Goal: Task Accomplishment & Management: Use online tool/utility

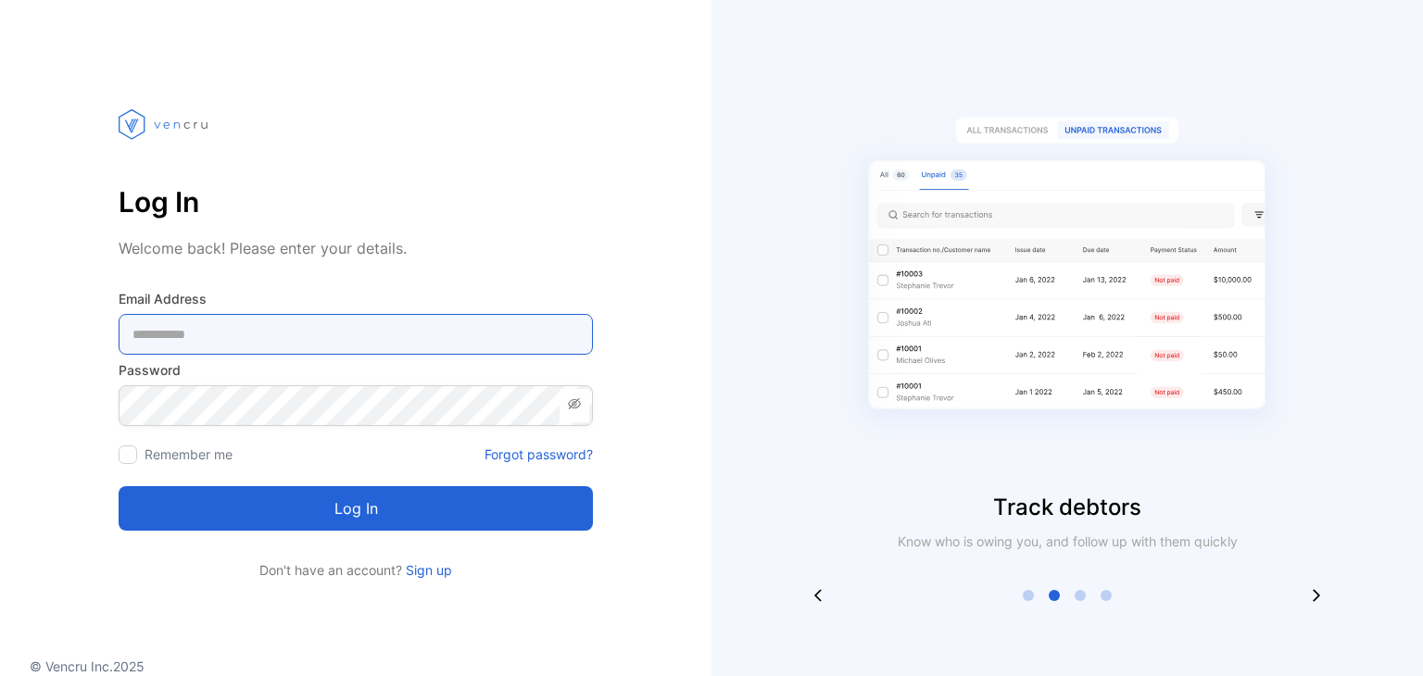
click at [125, 346] on Address-inputemail "email" at bounding box center [356, 334] width 474 height 41
paste Address-inputemail "**********"
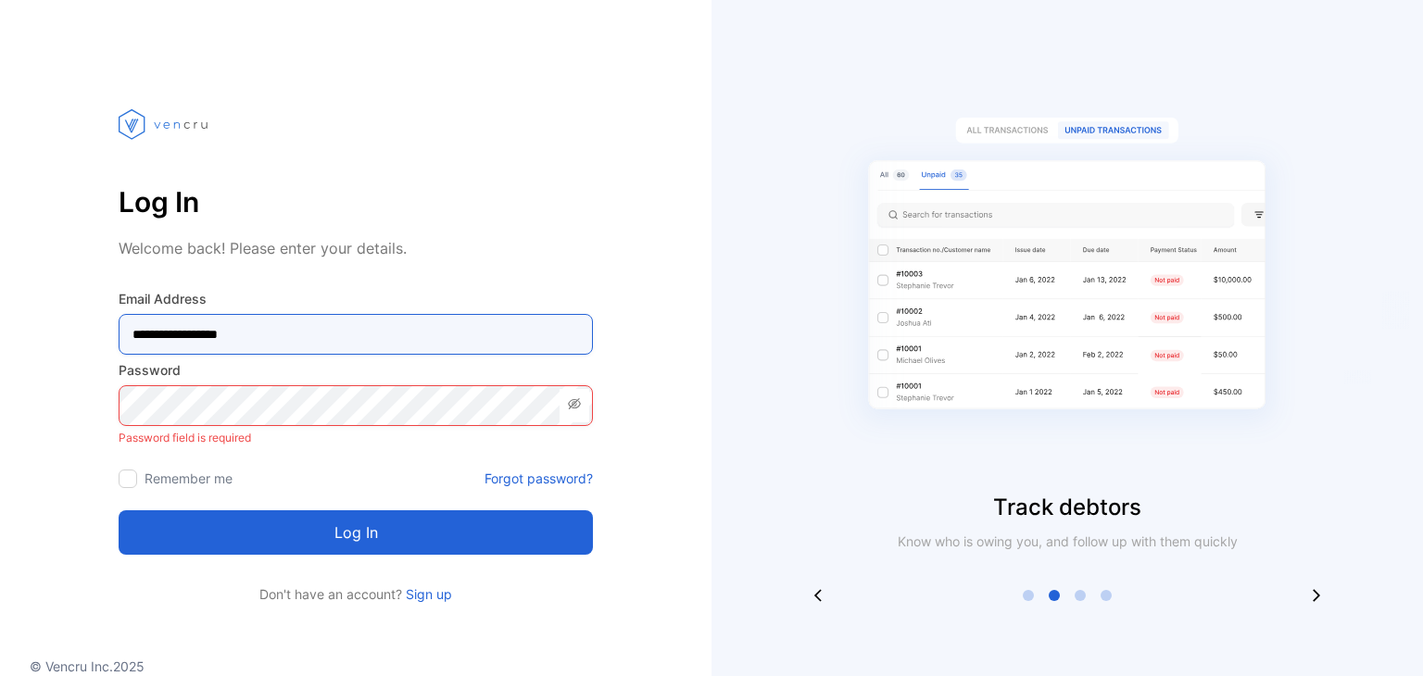
type Address-inputemail "**********"
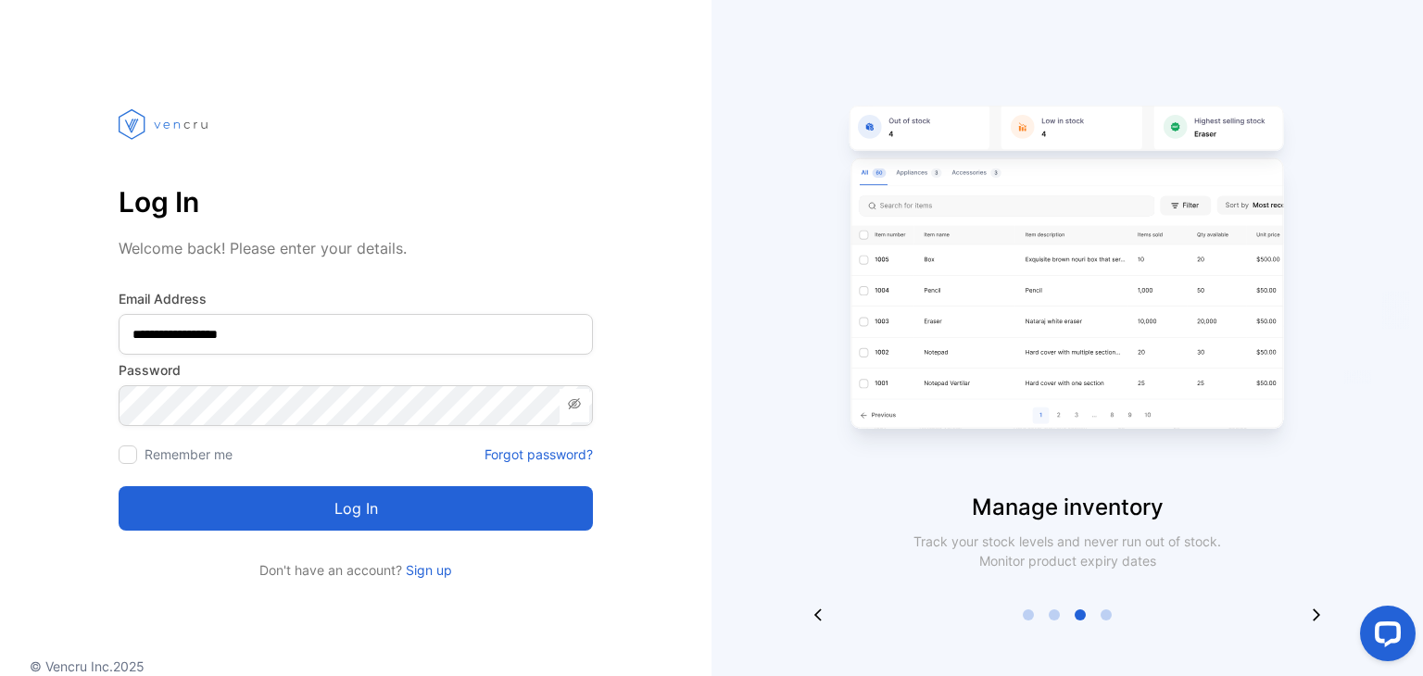
click at [263, 510] on button "Log in" at bounding box center [356, 508] width 474 height 44
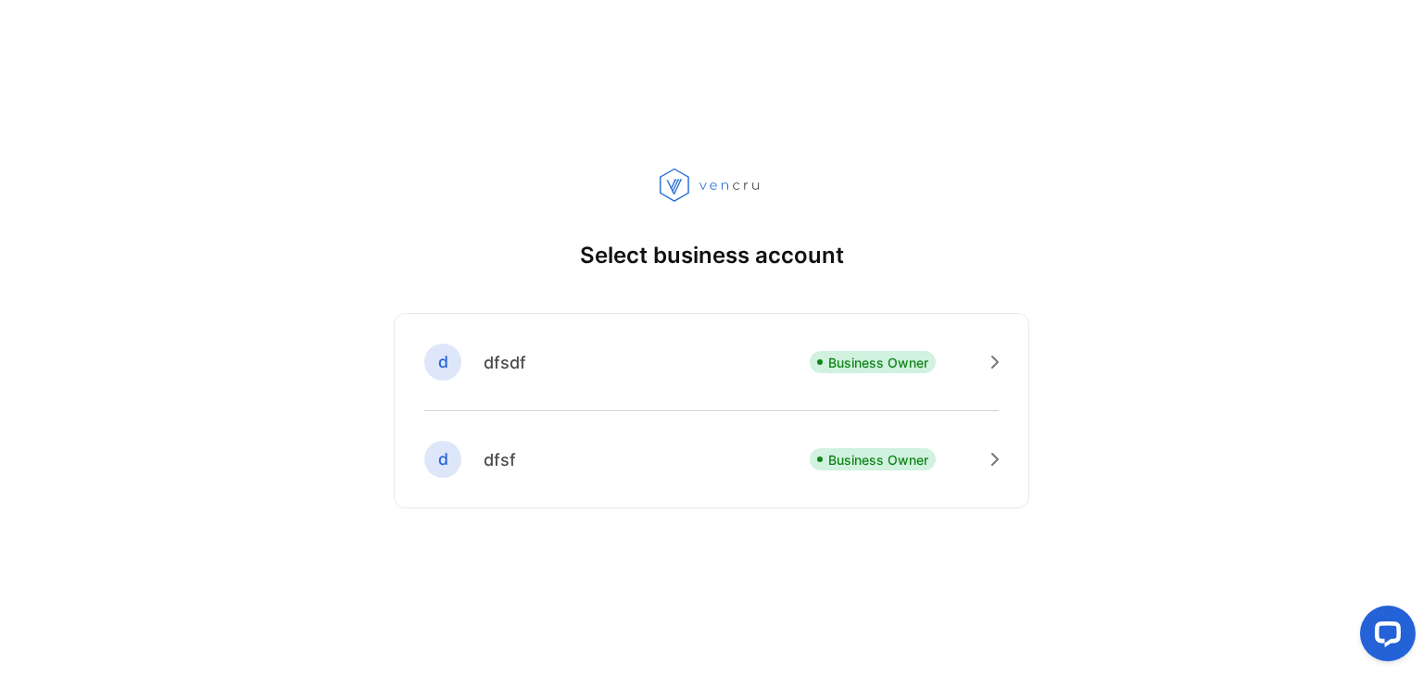
click at [674, 364] on div "d dfsdf Business Owner" at bounding box center [711, 378] width 574 height 68
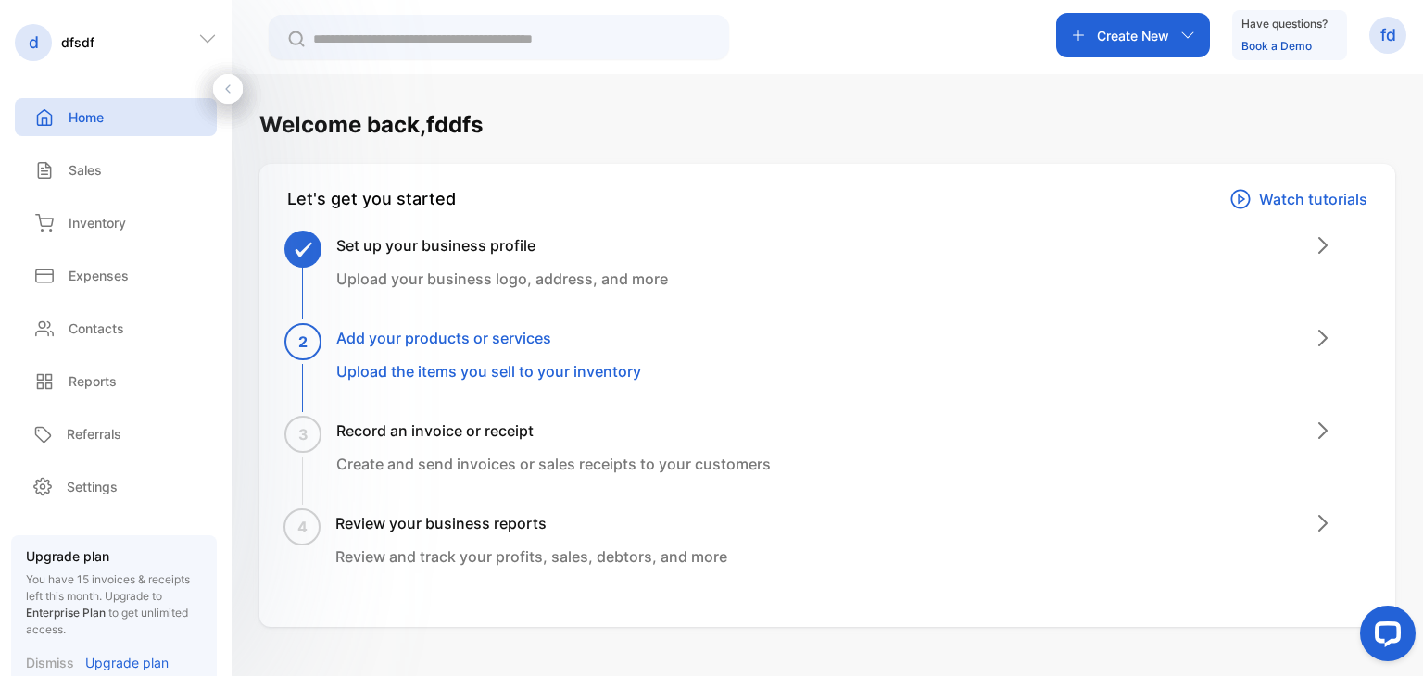
click at [205, 34] on icon at bounding box center [207, 39] width 19 height 19
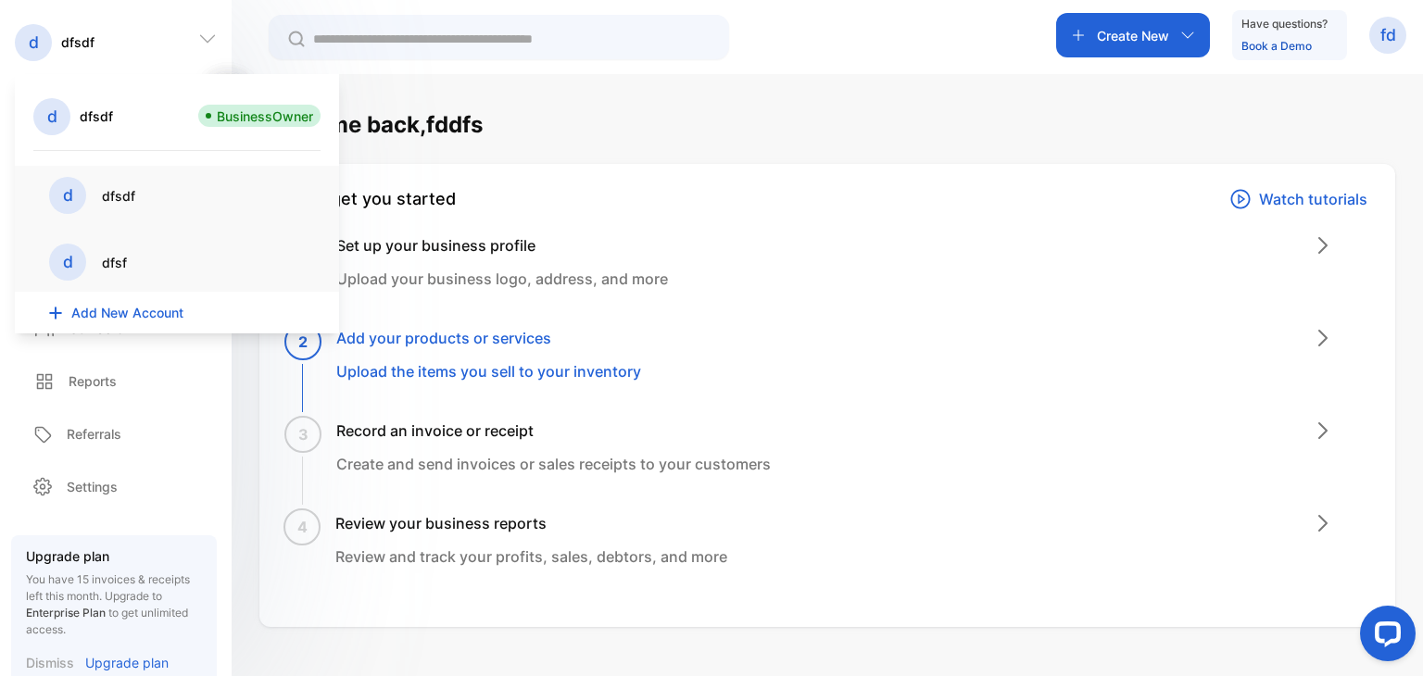
click at [95, 259] on div "d dfsf" at bounding box center [177, 262] width 256 height 37
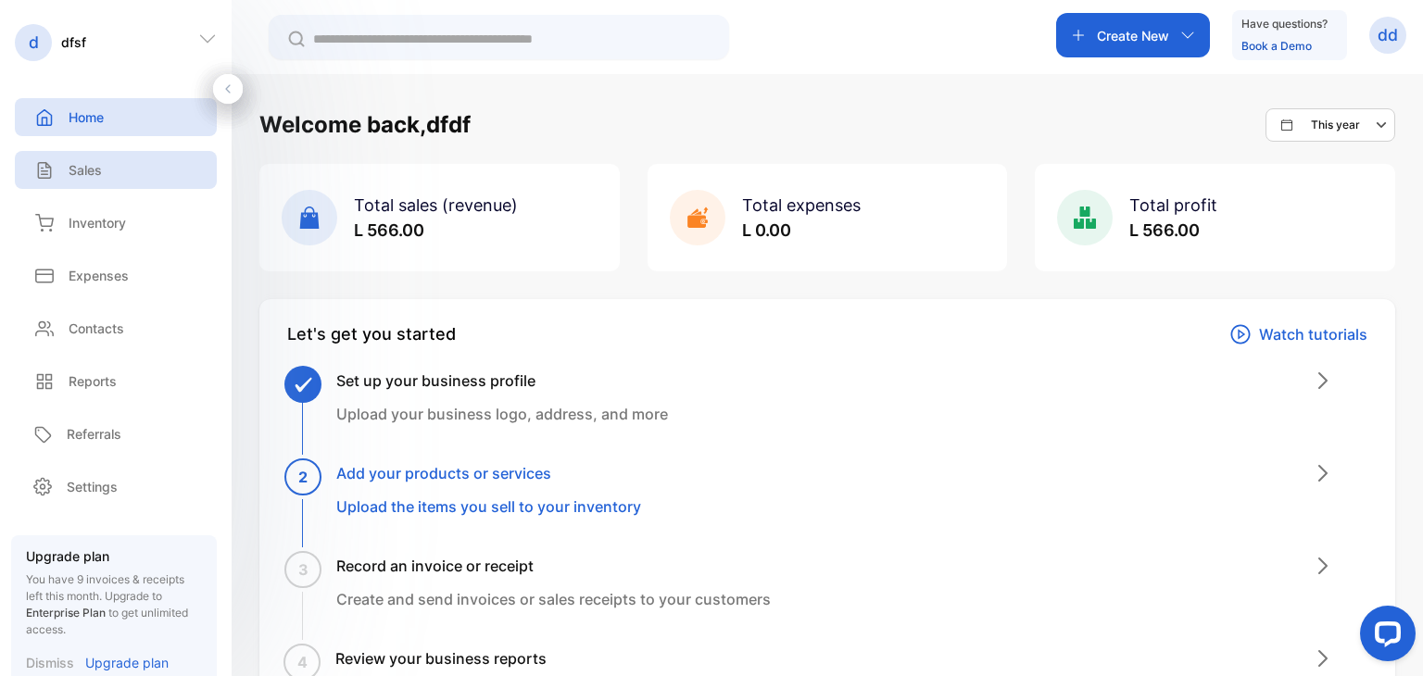
click at [125, 182] on div "Sales" at bounding box center [116, 170] width 202 height 38
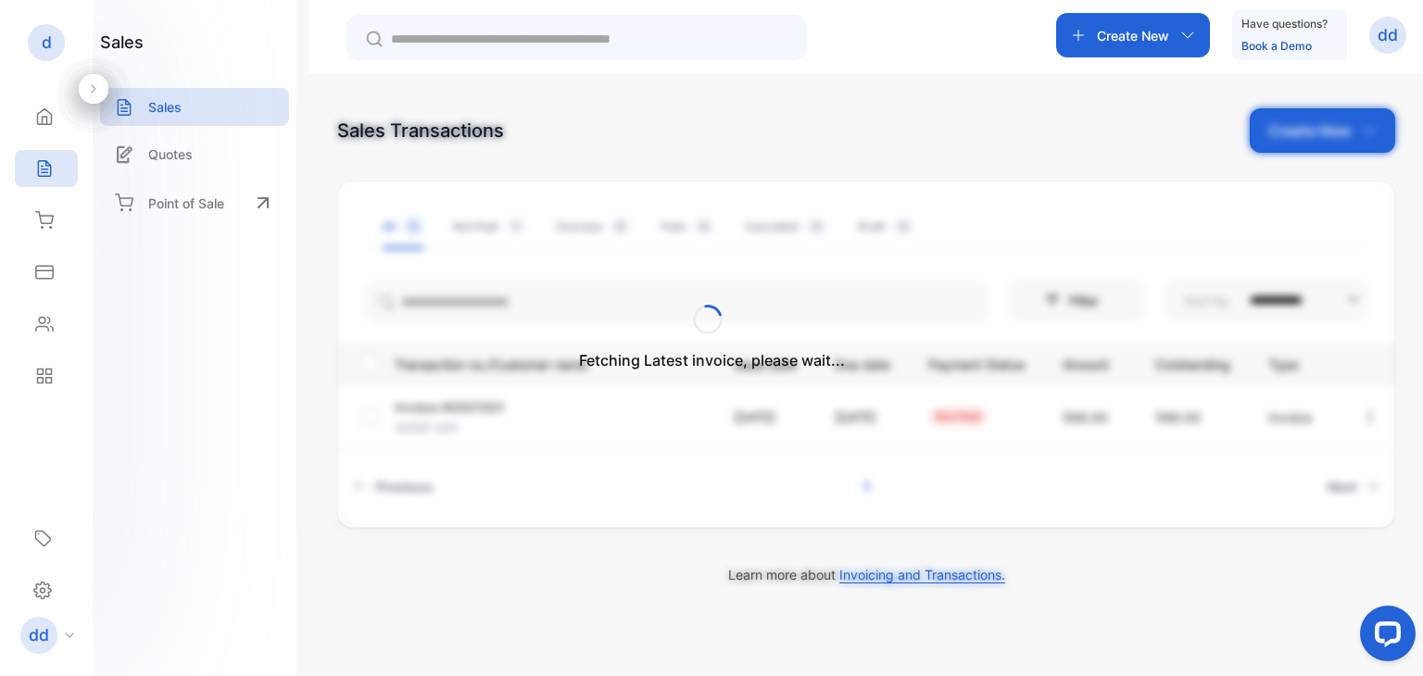
click at [1181, 33] on div "Fetching Latest invoice, please wait..." at bounding box center [711, 338] width 1423 height 676
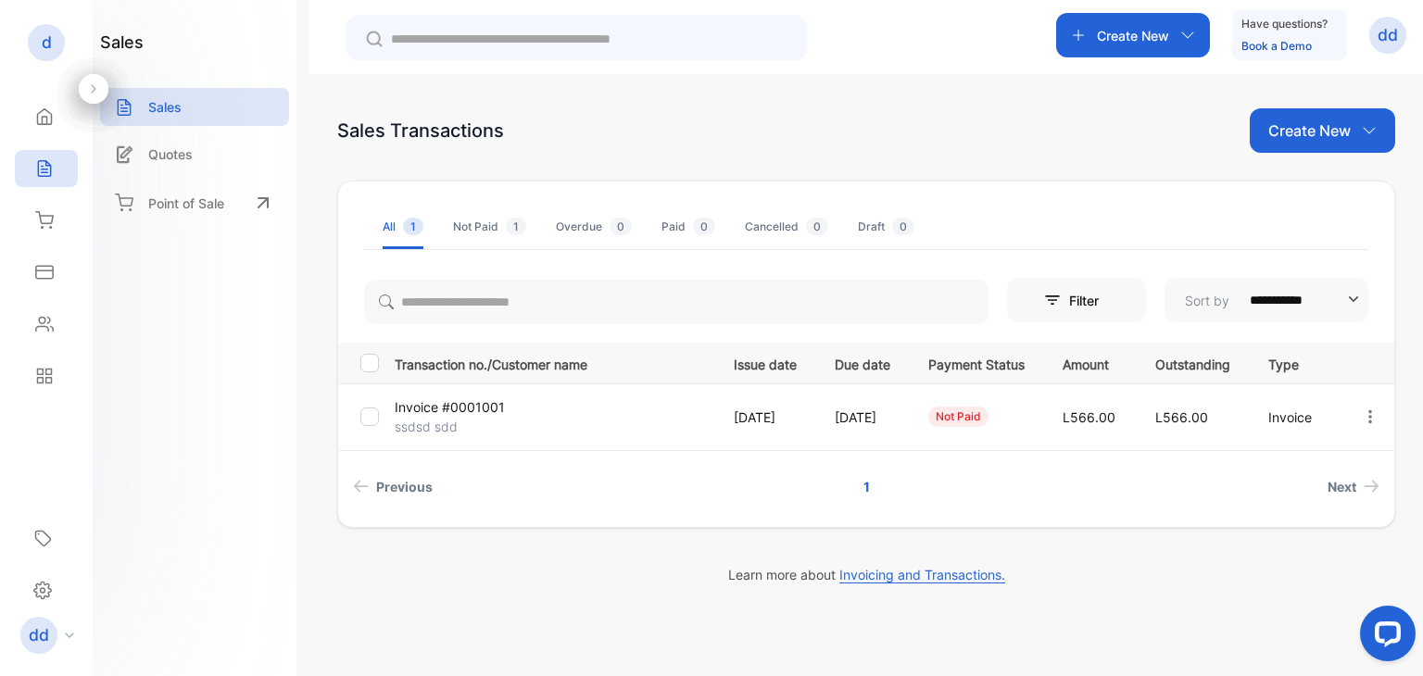
click at [381, 415] on div at bounding box center [373, 416] width 26 height 19
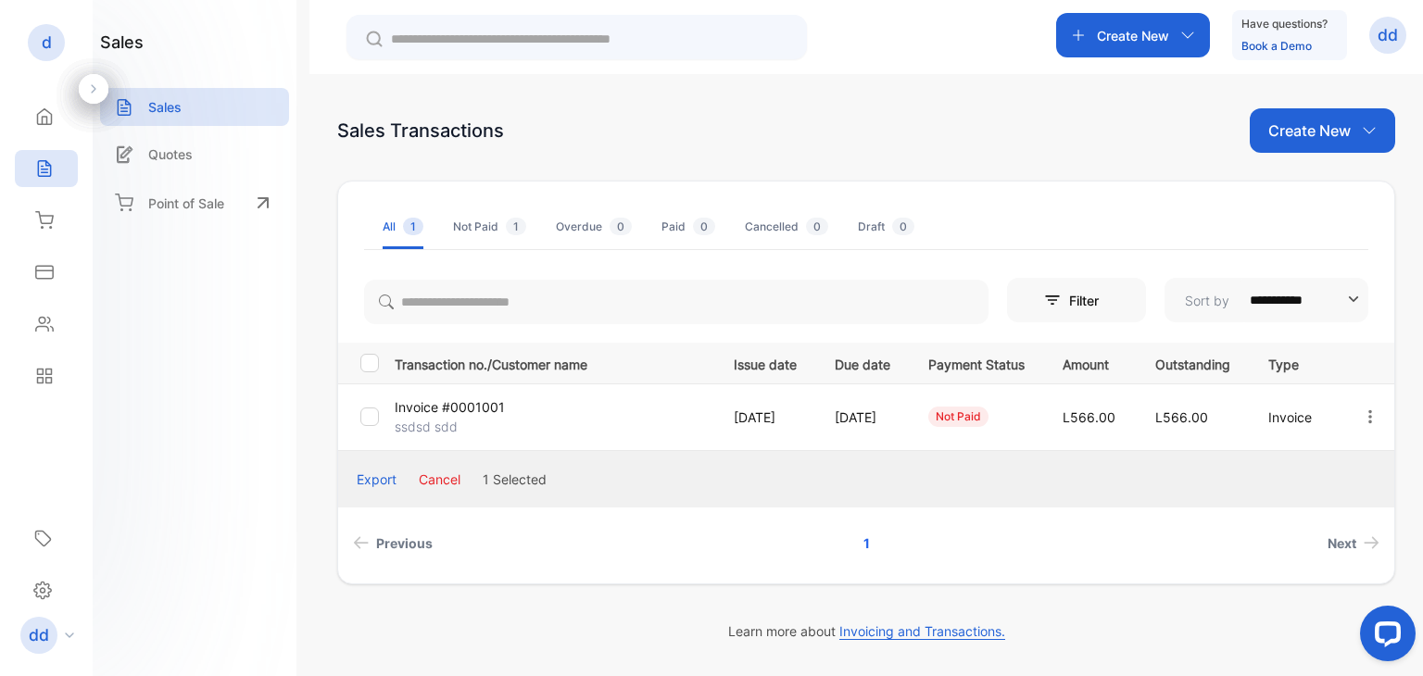
click at [1373, 420] on icon "button" at bounding box center [1369, 416] width 17 height 17
click at [1310, 482] on div "View / Edit Invoice" at bounding box center [1311, 469] width 187 height 37
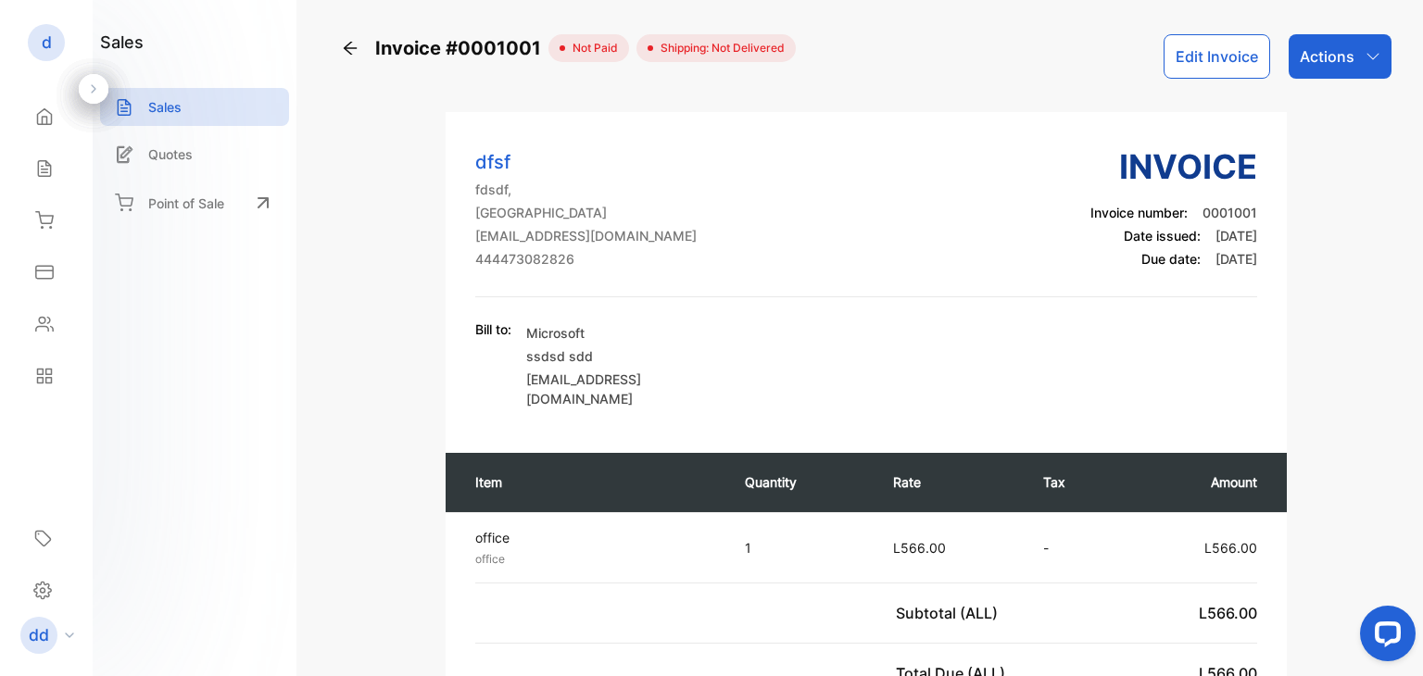
click at [1368, 60] on icon "button" at bounding box center [1372, 56] width 15 height 15
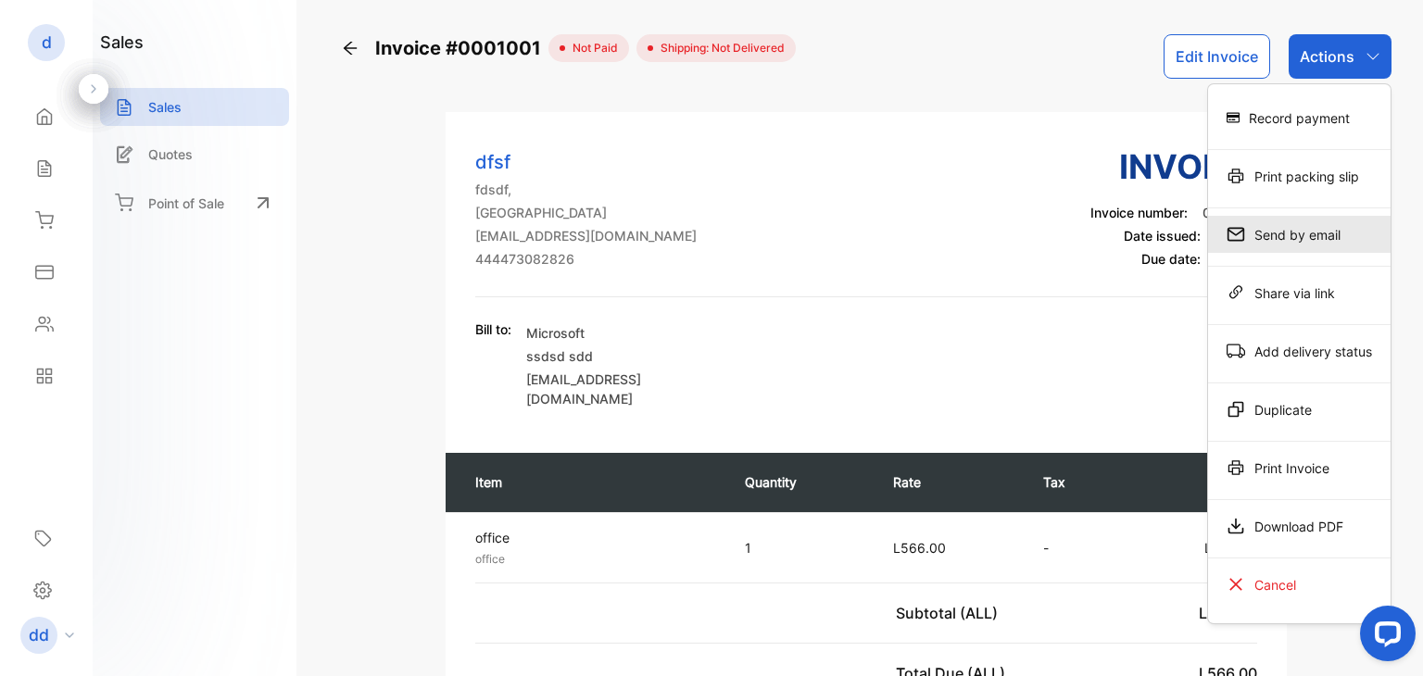
click at [1305, 244] on div "Send by email" at bounding box center [1299, 234] width 182 height 37
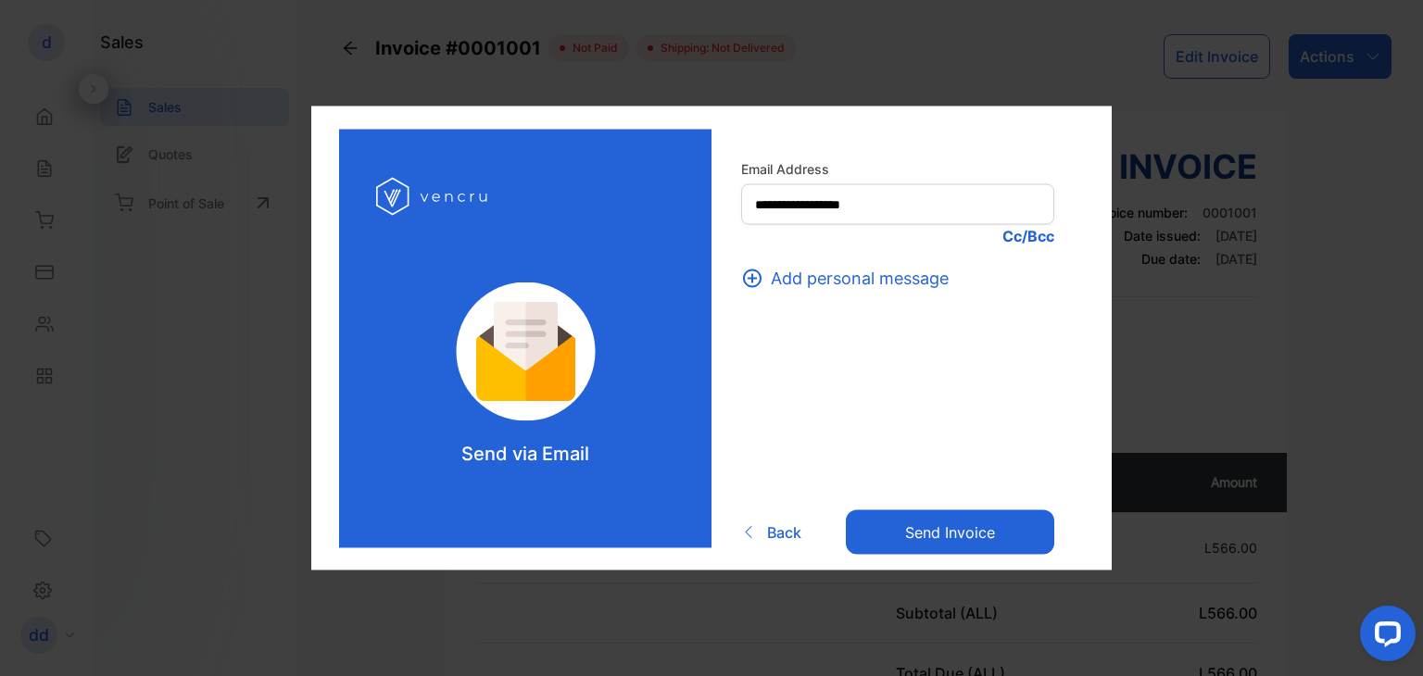
click at [942, 534] on button "Send invoice" at bounding box center [950, 531] width 208 height 44
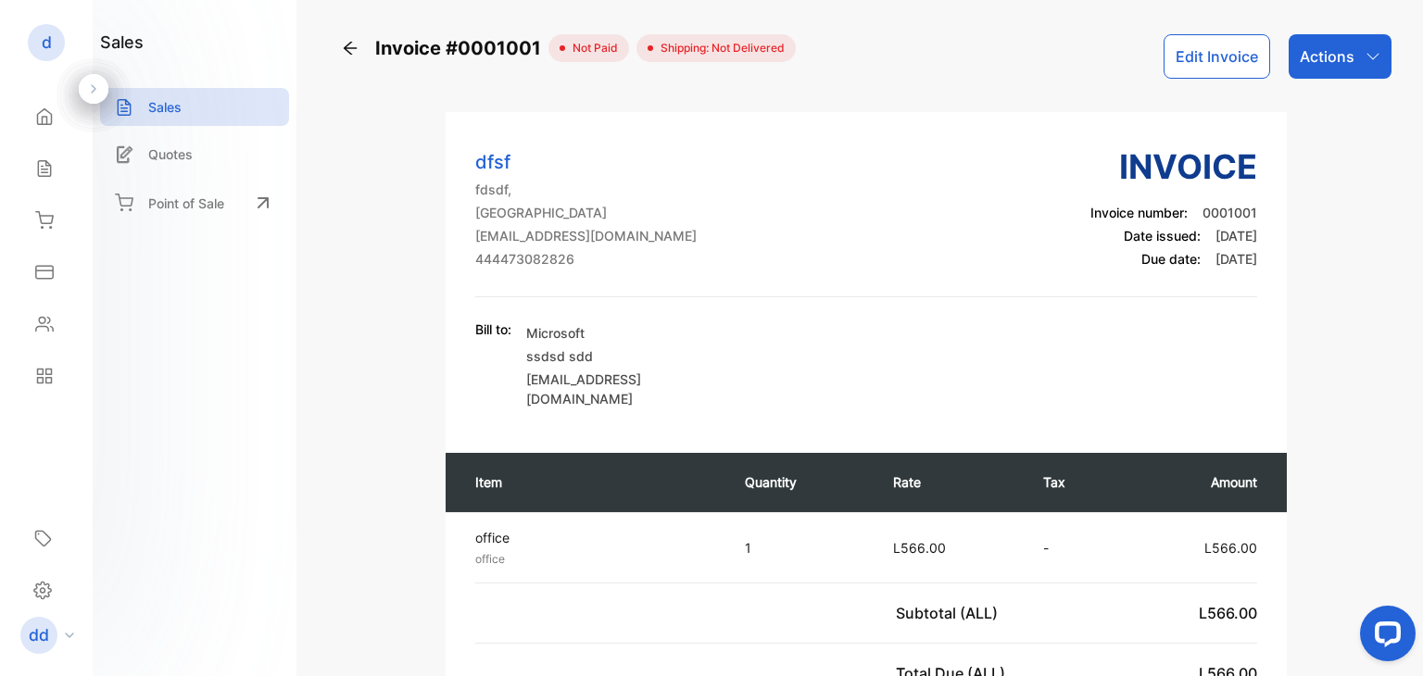
click at [1368, 57] on icon "button" at bounding box center [1372, 56] width 12 height 6
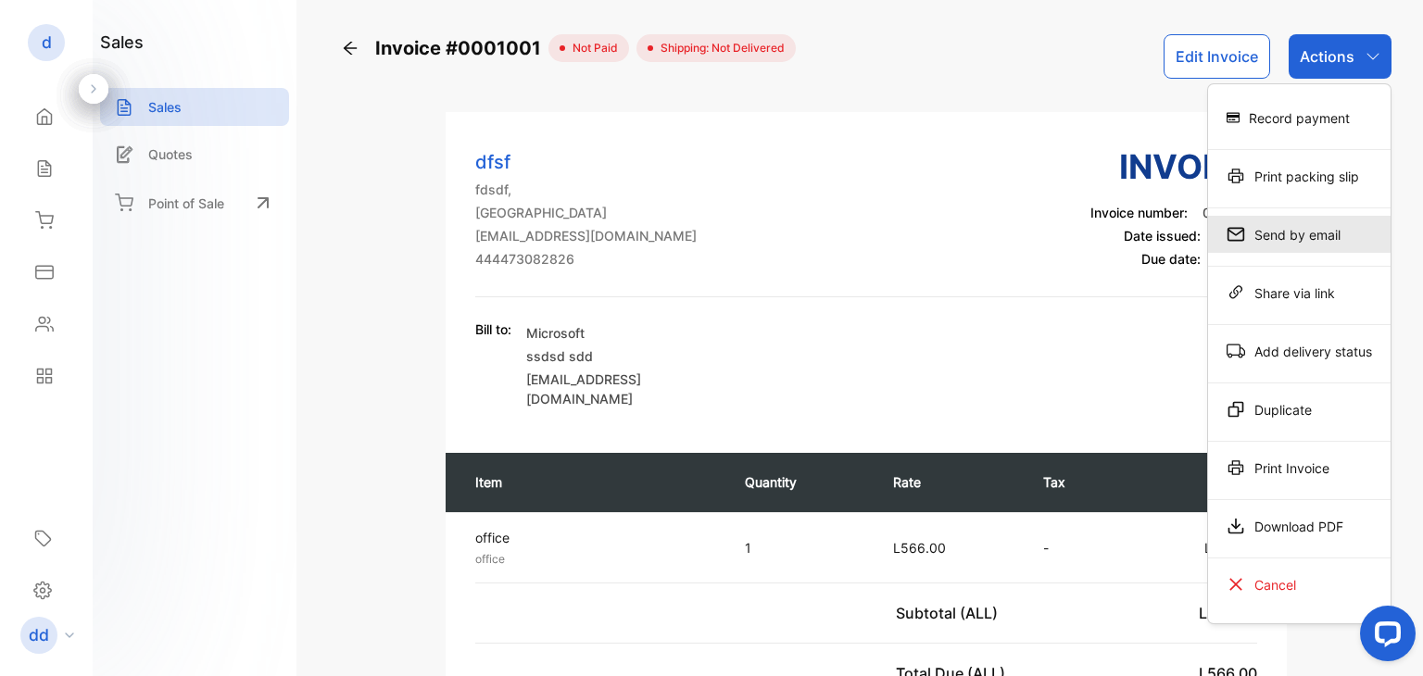
click at [1283, 229] on div "Send by email" at bounding box center [1299, 234] width 182 height 37
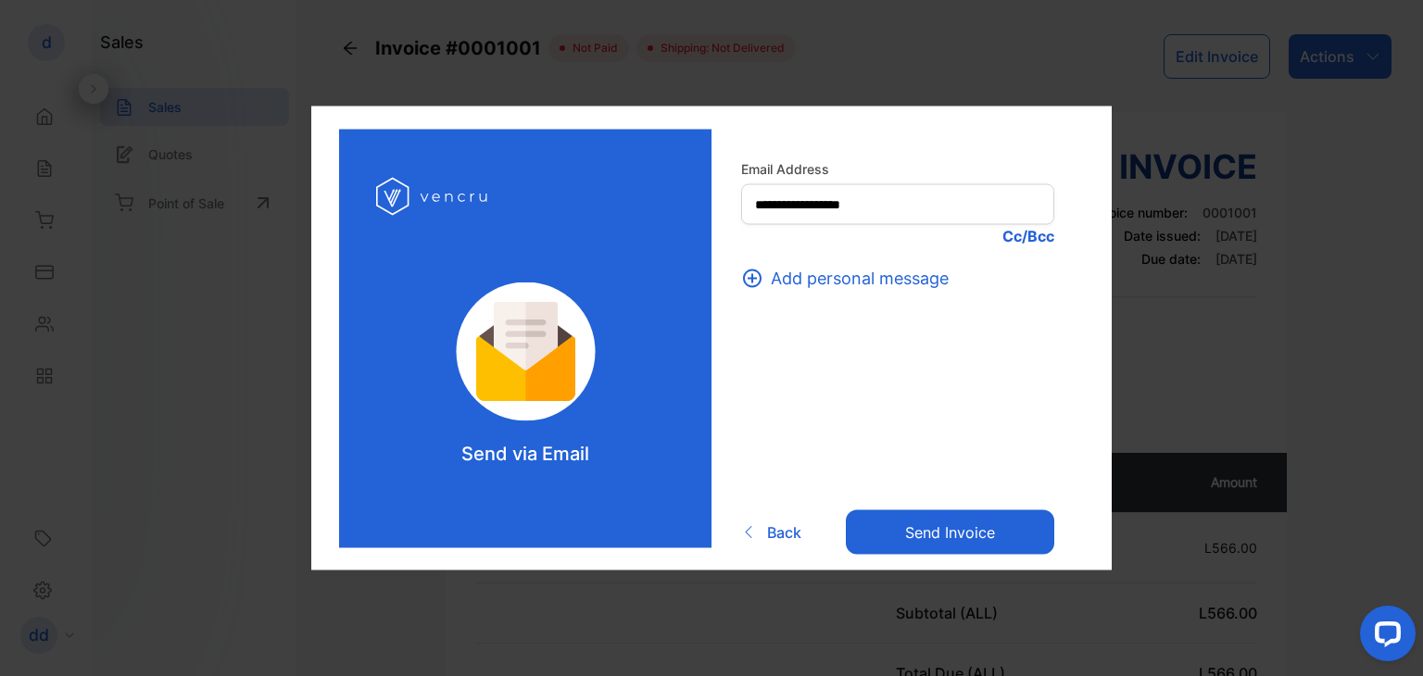
click at [948, 523] on button "Send invoice" at bounding box center [950, 531] width 208 height 44
